Goal: Task Accomplishment & Management: Manage account settings

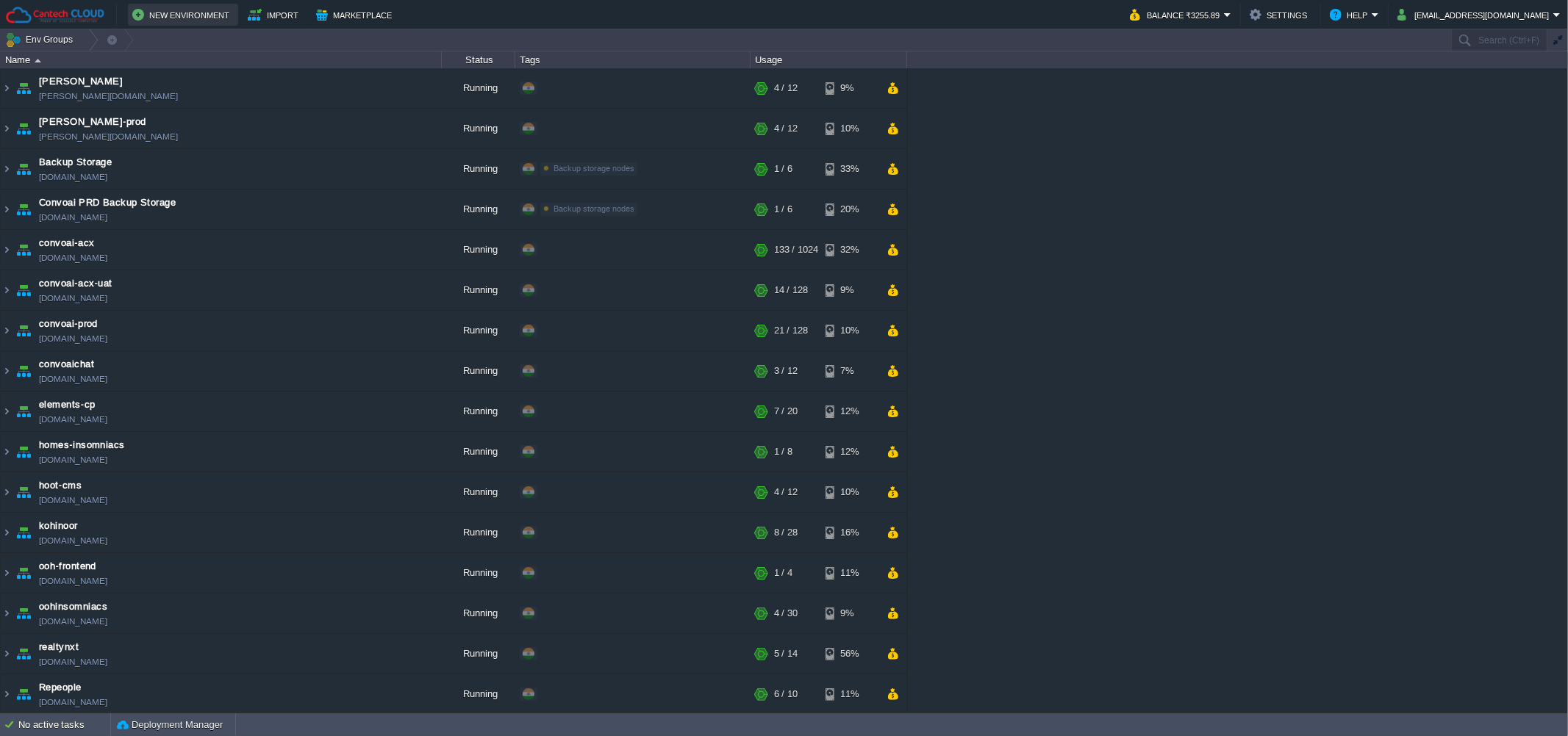
click at [172, 6] on button "New Environment" at bounding box center [183, 14] width 102 height 18
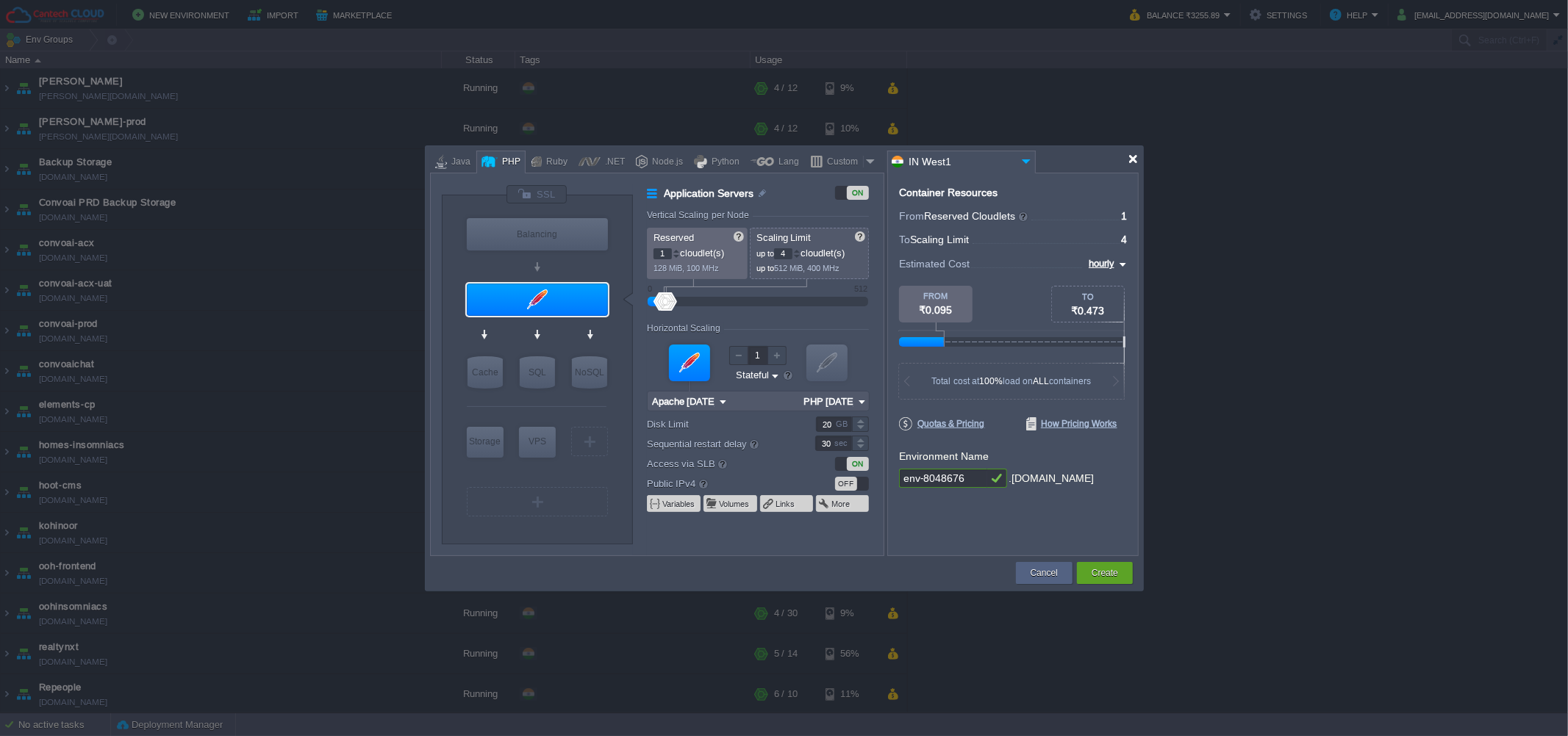
click at [1134, 163] on div at bounding box center [1133, 159] width 11 height 11
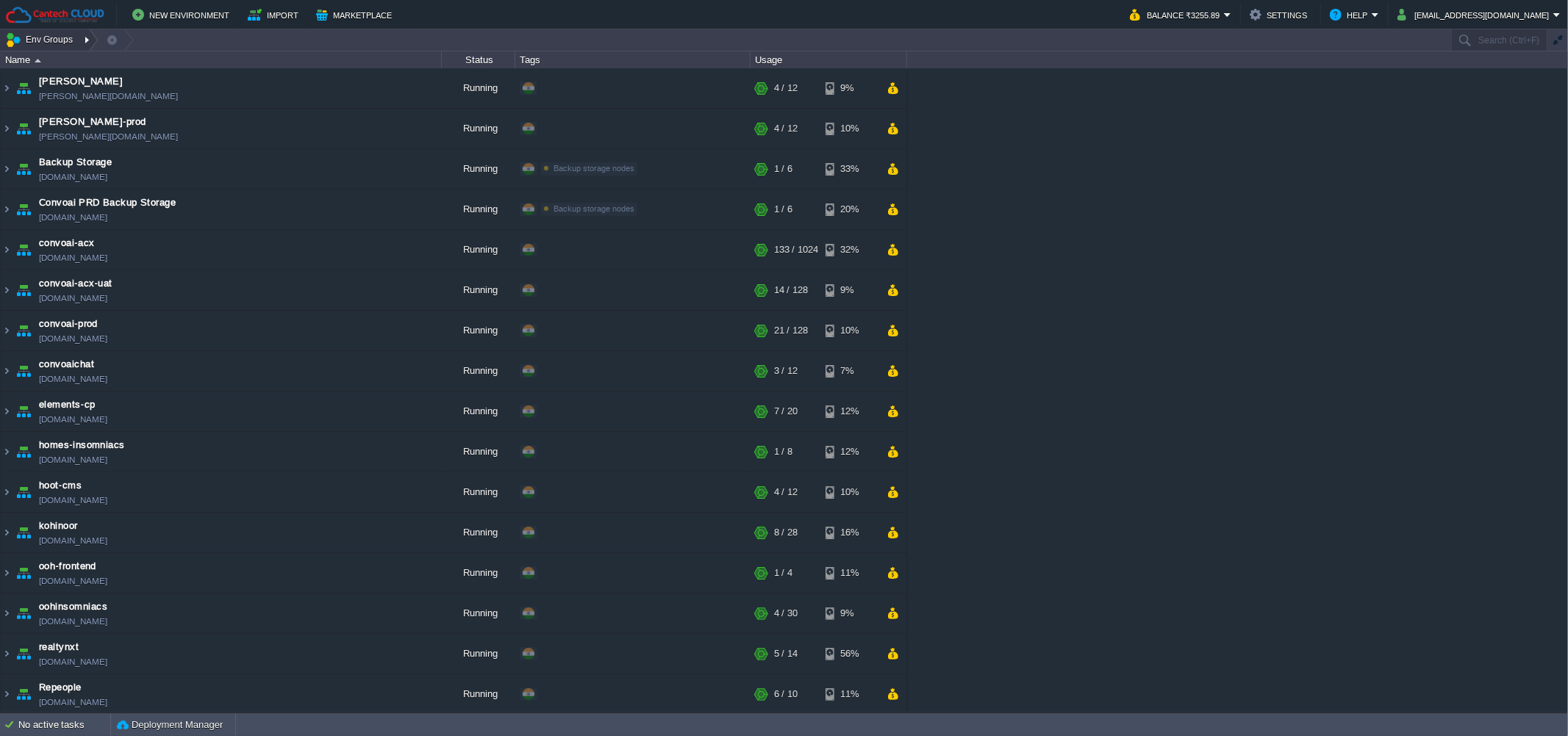
click at [40, 36] on button "Env Groups" at bounding box center [42, 40] width 73 height 20
click at [73, 159] on link "Manage" at bounding box center [69, 162] width 130 height 16
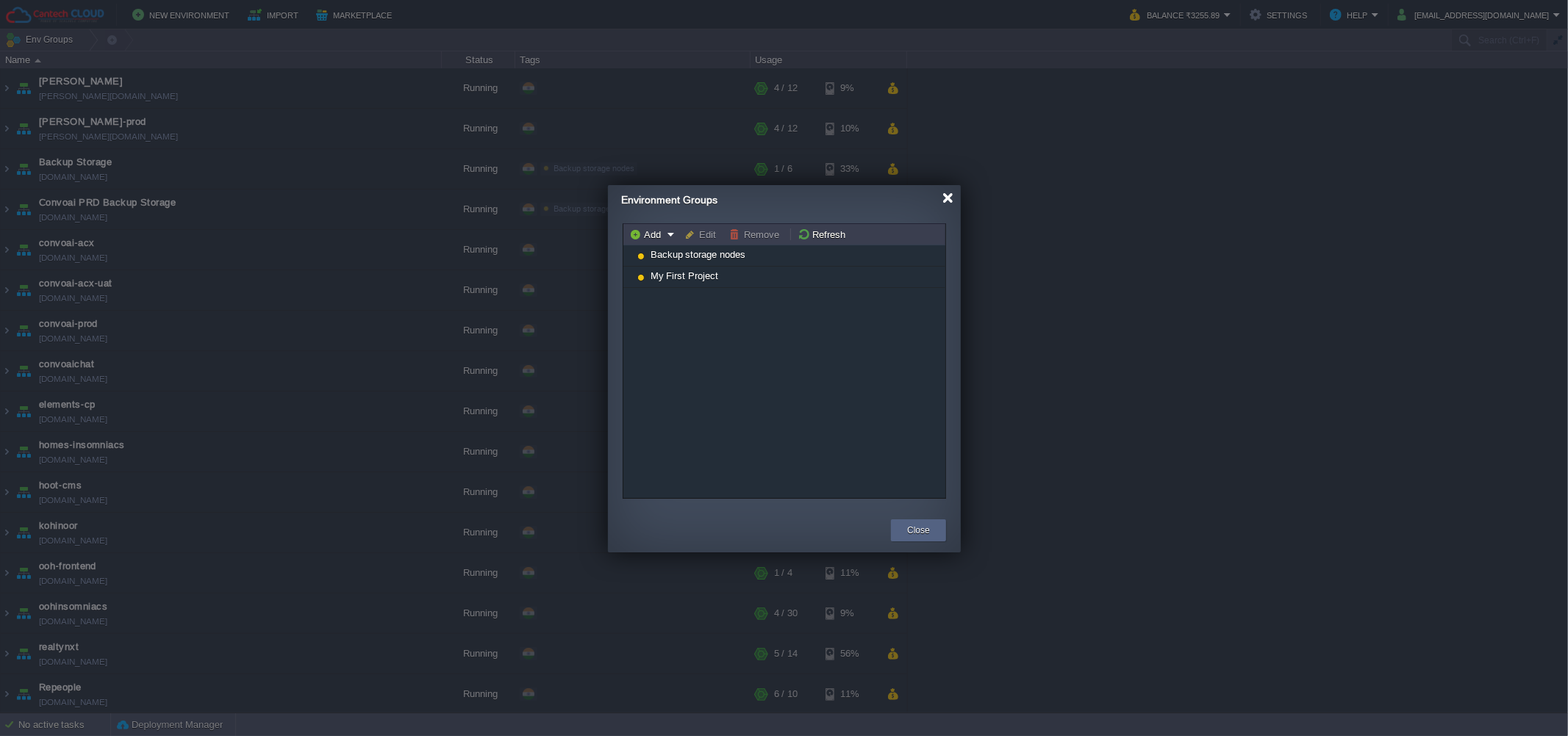
click at [947, 201] on div at bounding box center [947, 198] width 11 height 11
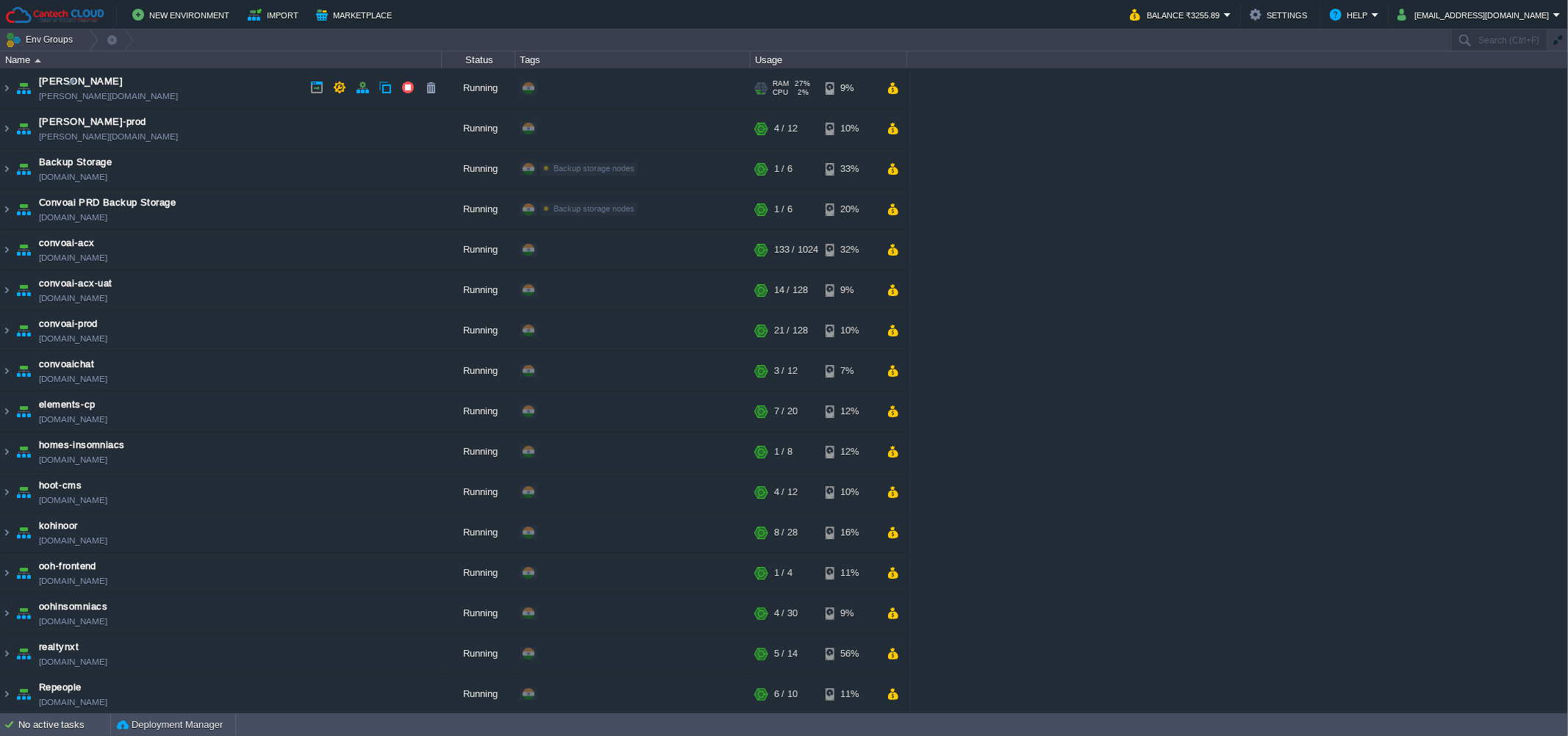
click at [268, 88] on td "[PERSON_NAME] [PERSON_NAME][DOMAIN_NAME]" at bounding box center [221, 89] width 441 height 41
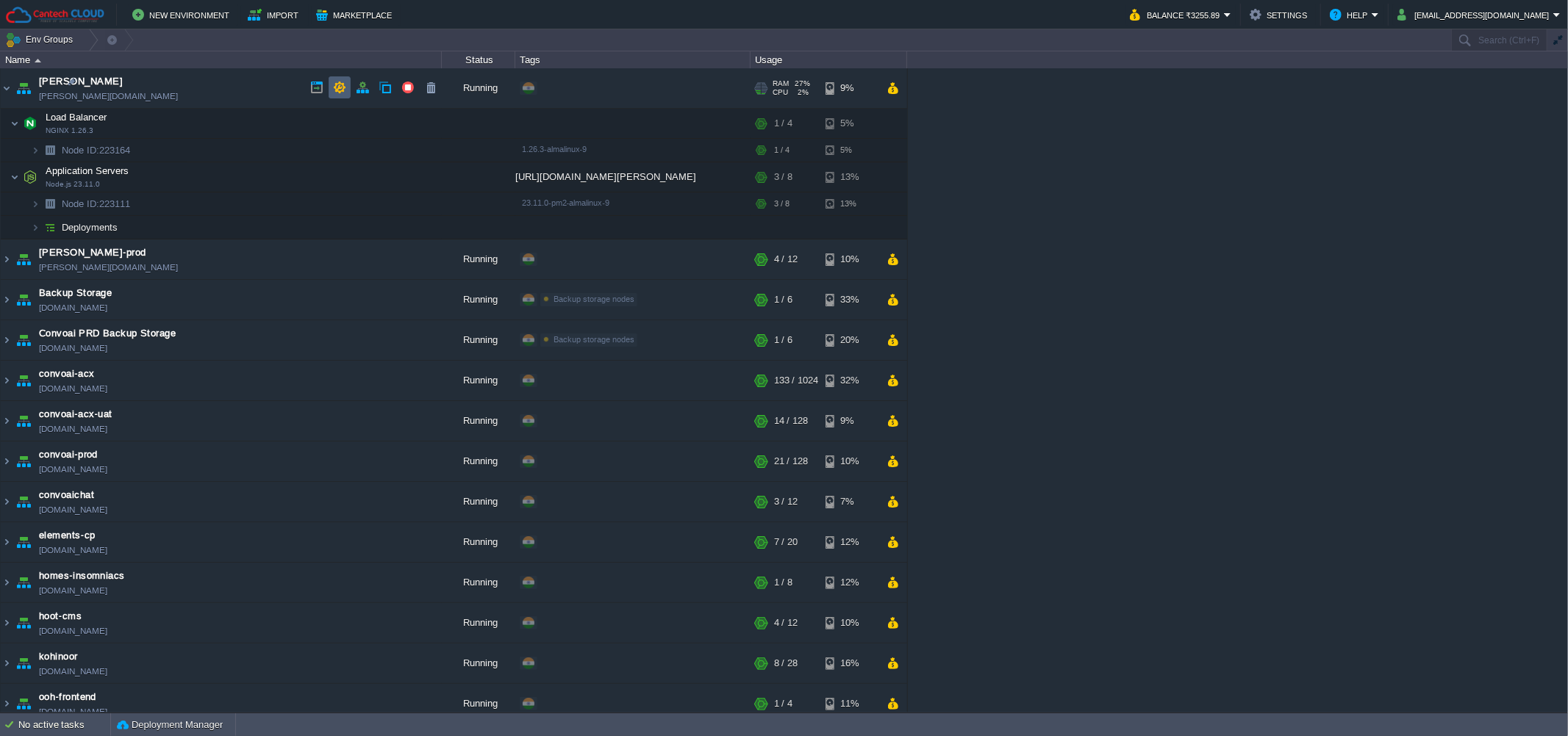
click at [343, 94] on td at bounding box center [340, 88] width 22 height 22
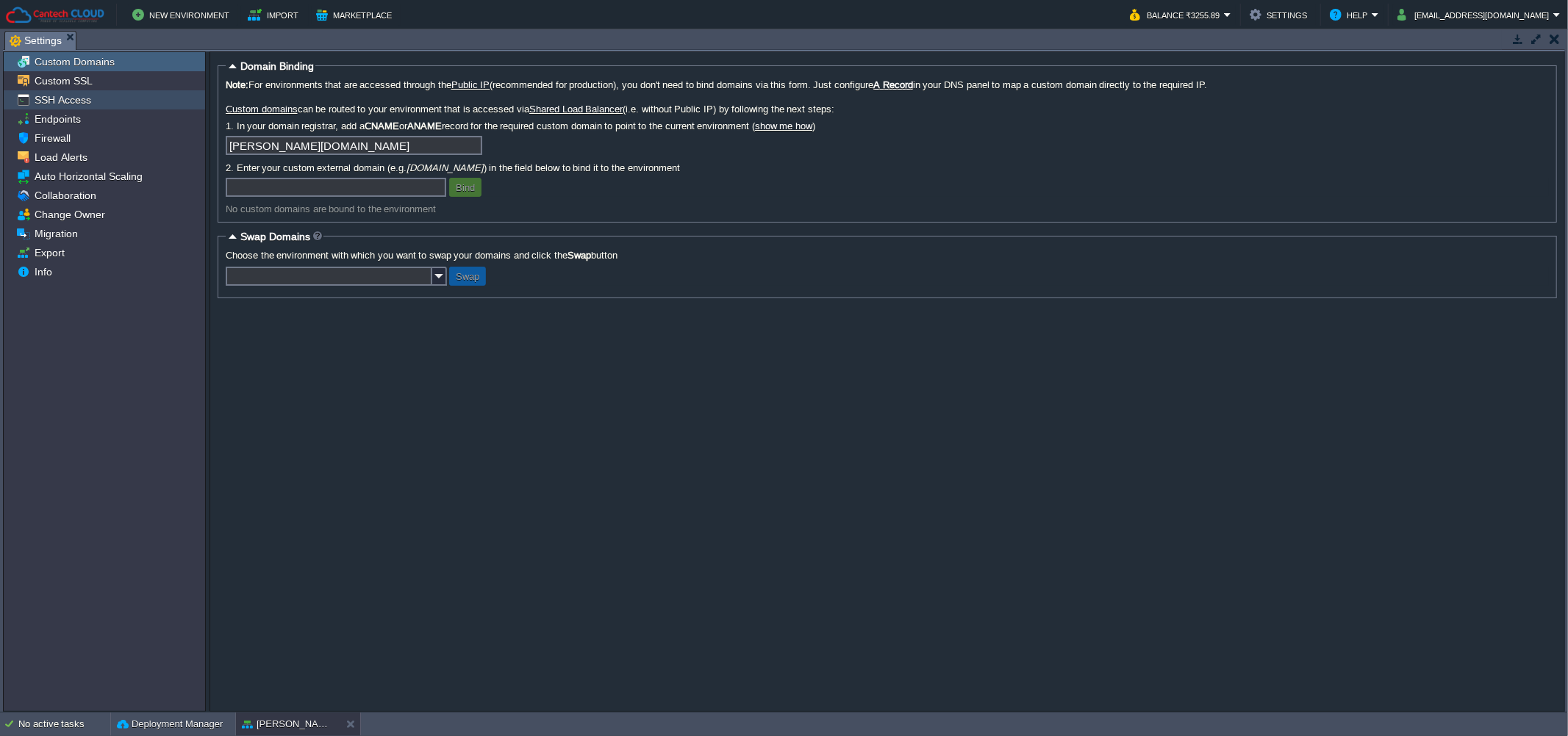
click at [88, 92] on div "SSH Access" at bounding box center [104, 100] width 201 height 19
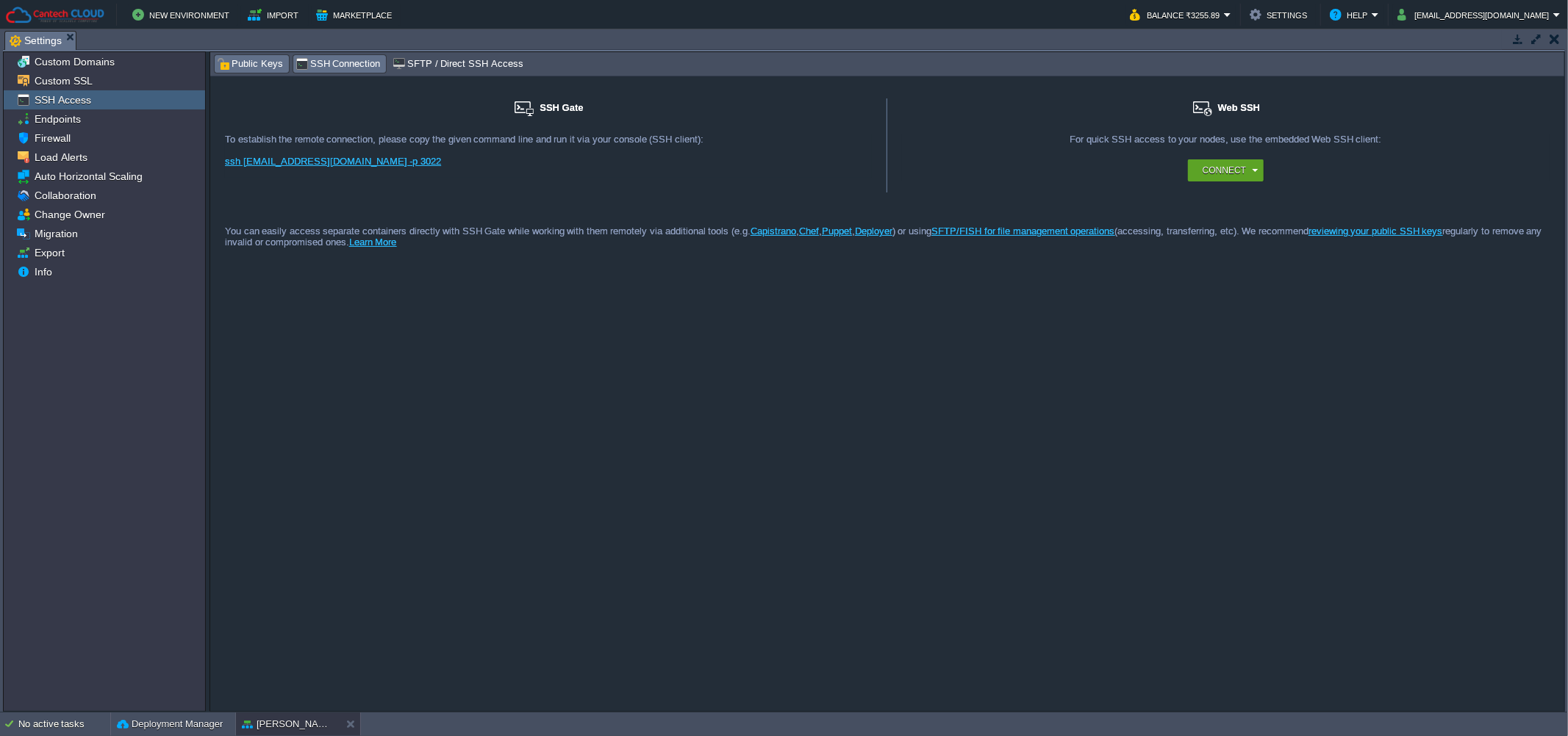
click at [265, 65] on span "Public Keys" at bounding box center [249, 63] width 66 height 16
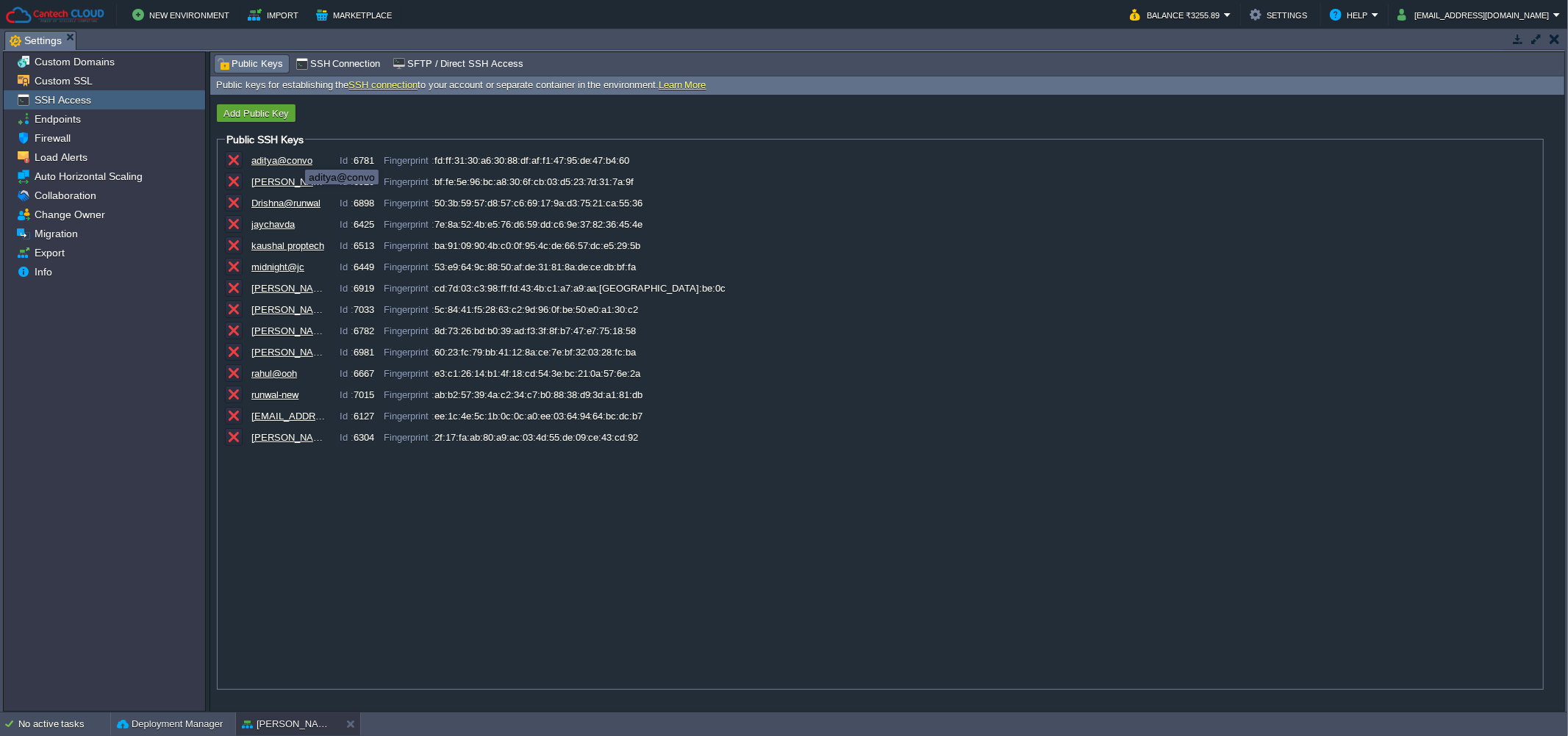
click at [294, 156] on div "aditya@convo" at bounding box center [287, 160] width 73 height 11
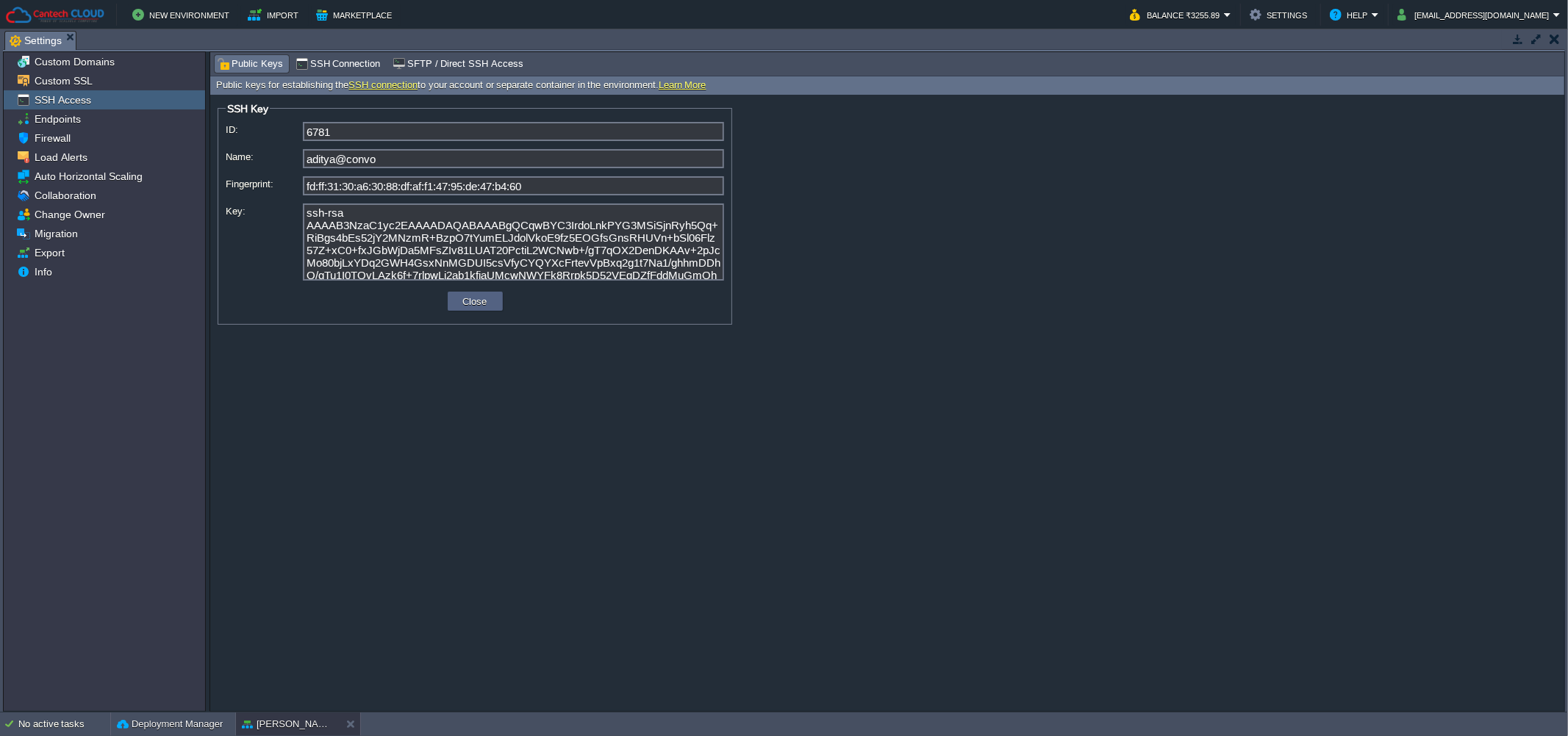
click at [243, 70] on span "Public Keys" at bounding box center [249, 63] width 66 height 16
click at [496, 308] on td "Close" at bounding box center [475, 301] width 56 height 19
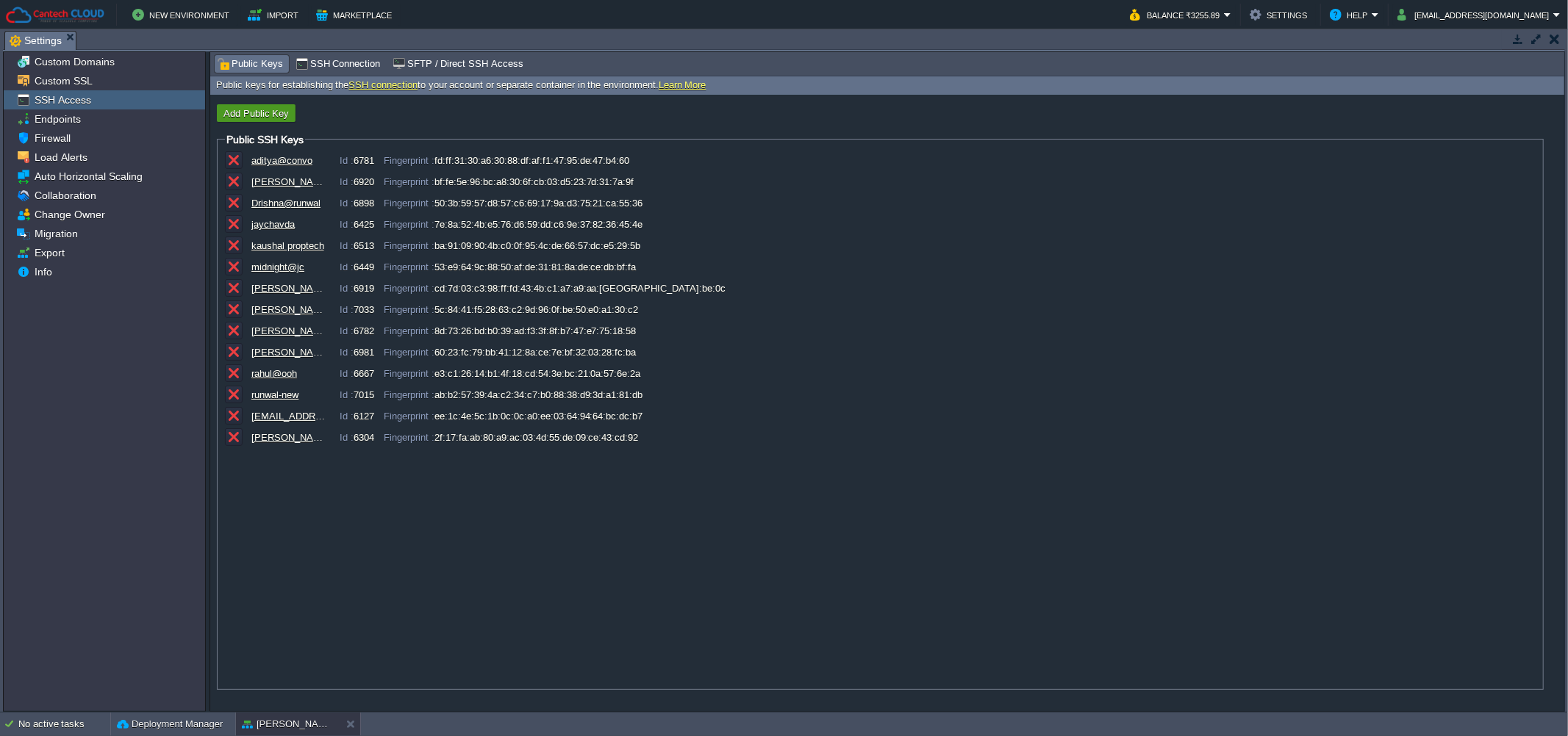
click at [250, 115] on button "Add Public Key" at bounding box center [256, 113] width 74 height 13
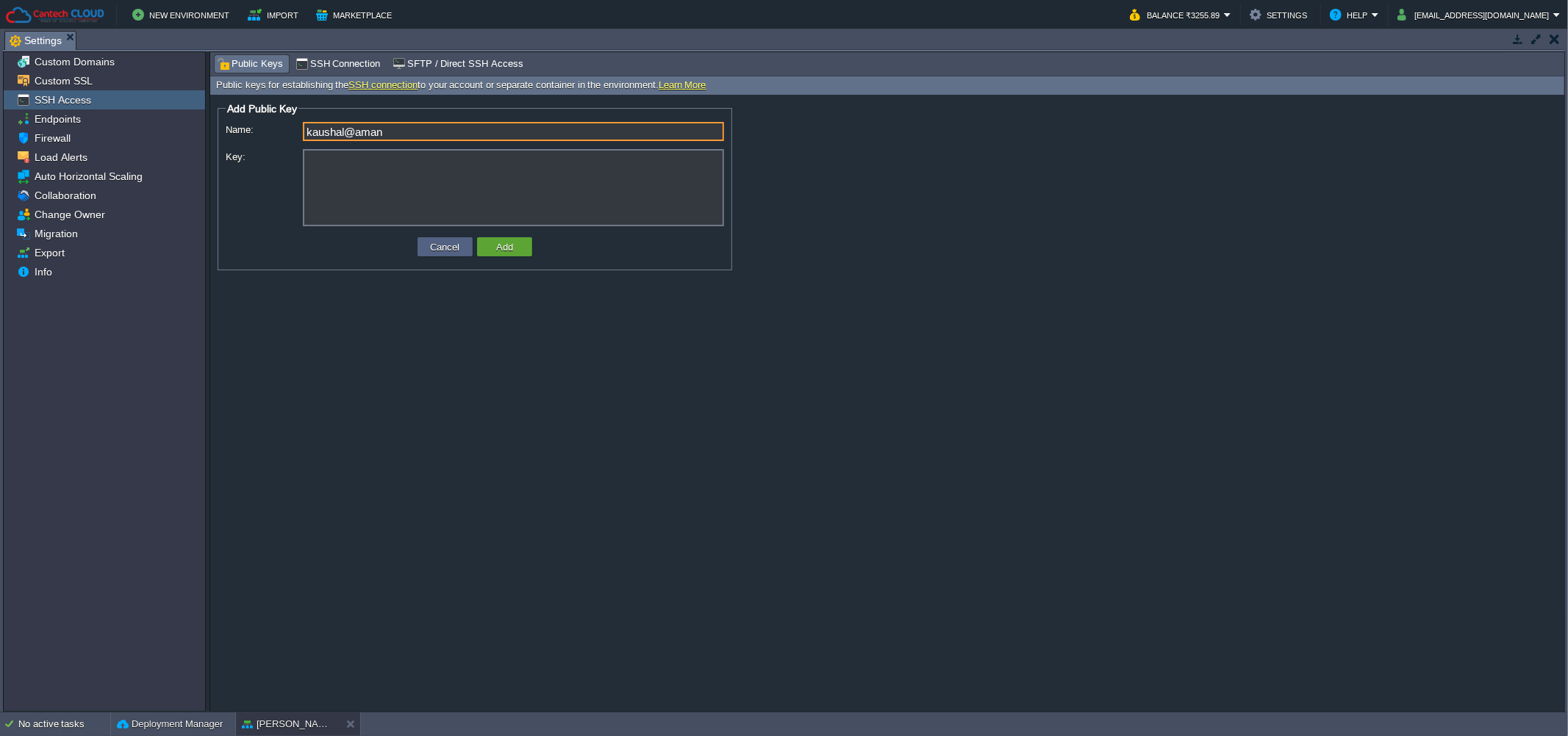
type input "kaushal@aman"
click at [645, 200] on textarea "Key:" at bounding box center [513, 187] width 421 height 77
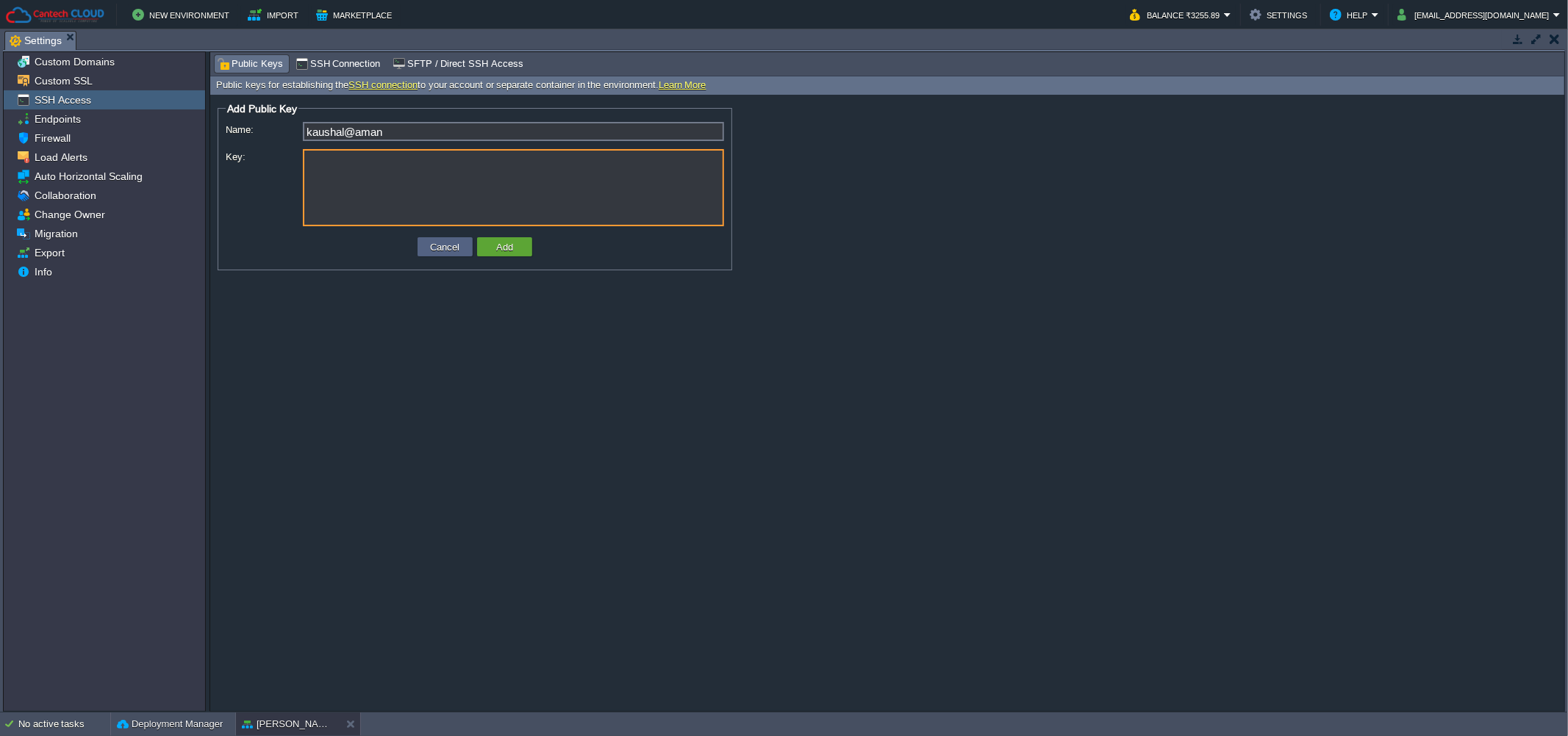
paste textarea "ssh-rsa AAAAB3NzaC1yc2EAAAADAQABAAABgQCQMh0o2UsSFUdfprz3kAu0EqaLFQqr8e0PUho226D…"
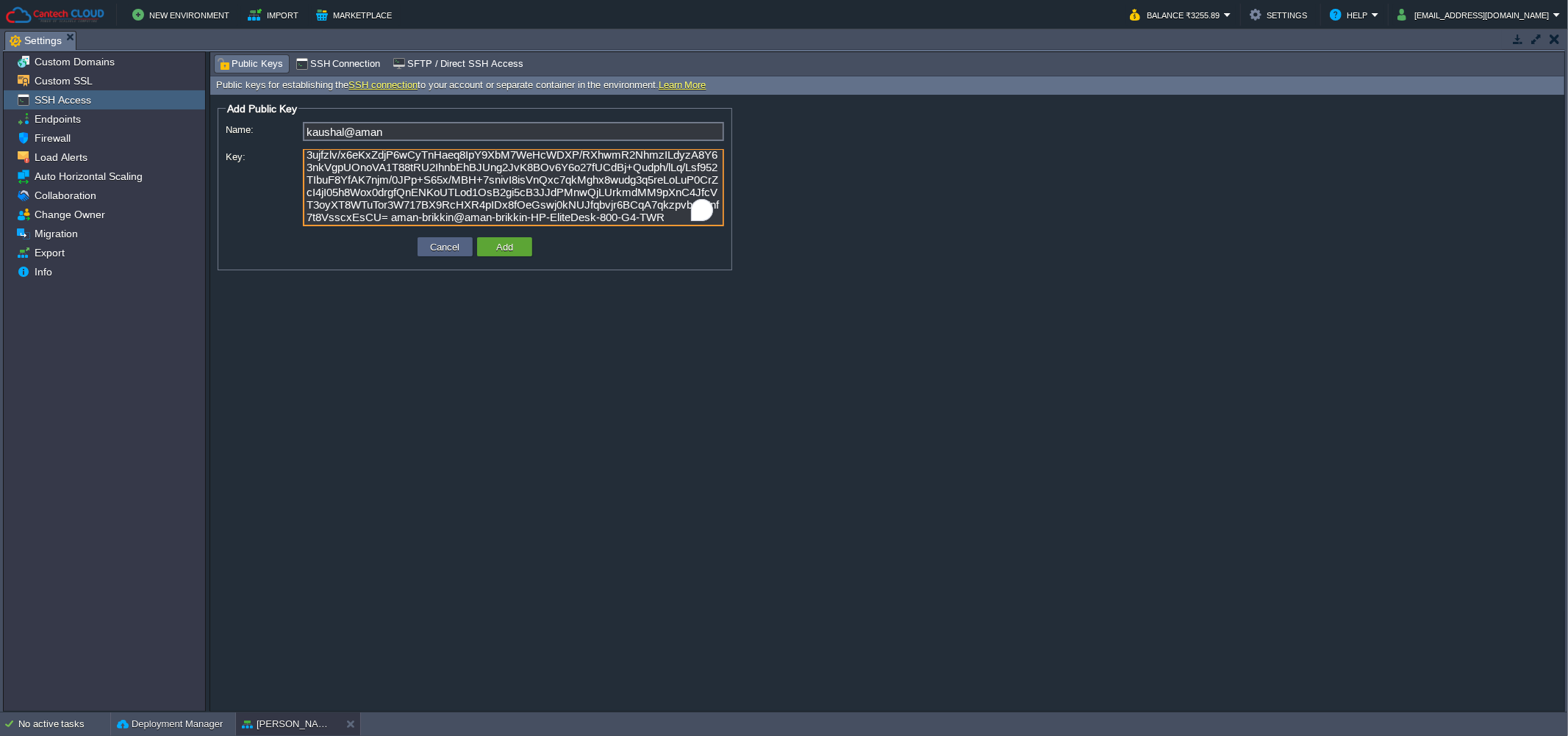
scroll to position [56, 0]
type textarea "ssh-rsa AAAAB3NzaC1yc2EAAAADAQABAAABgQCQMh0o2UsSFUdfprz3kAu0EqaLFQqr8e0PUho226D…"
click at [525, 245] on td "Add" at bounding box center [505, 246] width 56 height 19
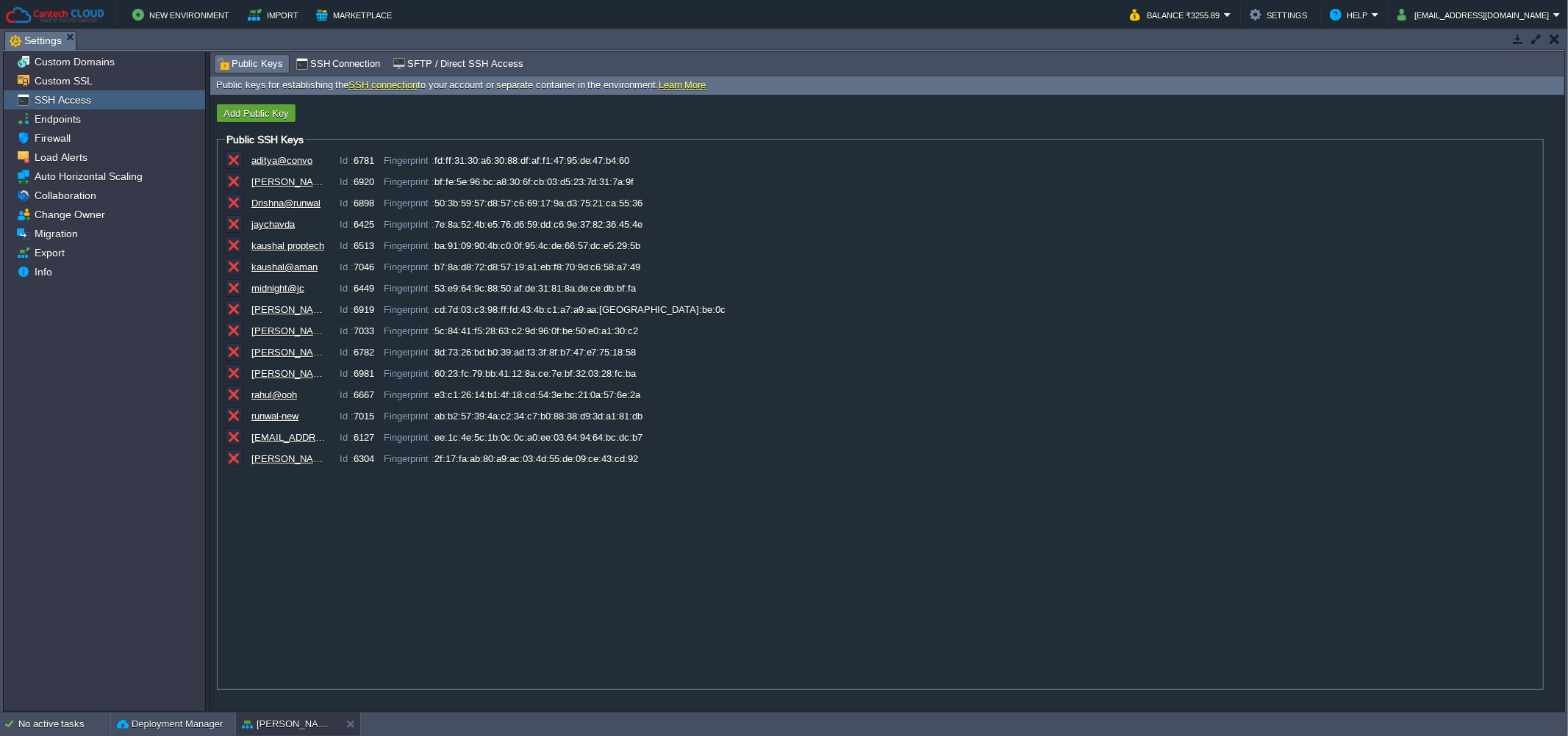
click at [593, 521] on div "aditya@convo Id : 6781 Fingerprint : fd:ff:31:30:a6:30:88:df:af:f1:47:95:de:47:…" at bounding box center [880, 417] width 1311 height 532
